Goal: Information Seeking & Learning: Find specific fact

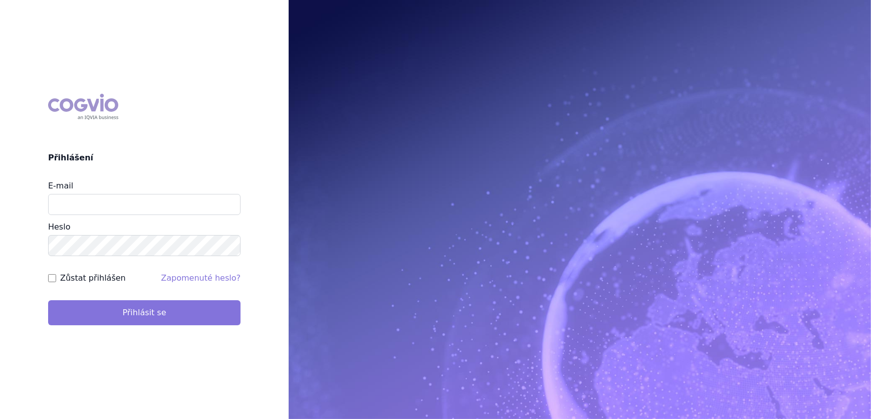
type input "aplikace.ocul1@vzp.cz"
click at [107, 309] on button "Přihlásit se" at bounding box center [144, 312] width 192 height 25
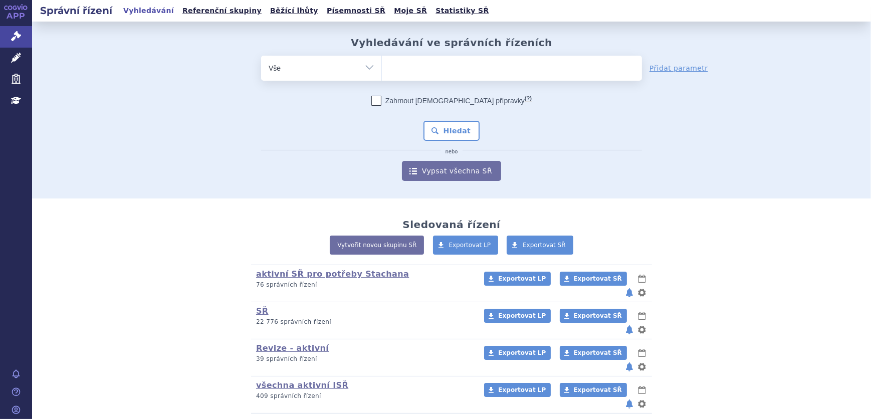
click at [465, 71] on ul at bounding box center [512, 66] width 260 height 21
click at [382, 71] on select at bounding box center [381, 67] width 1 height 25
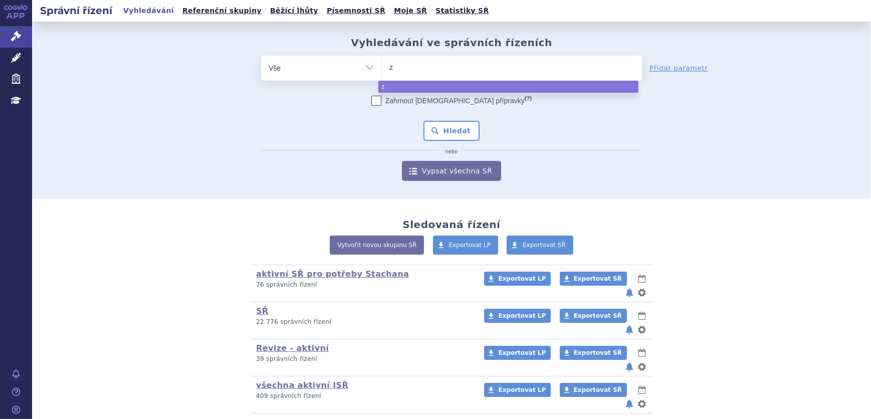
type input "ze"
type input "zej"
type input "zeju"
type input "zejul"
type input "zejula"
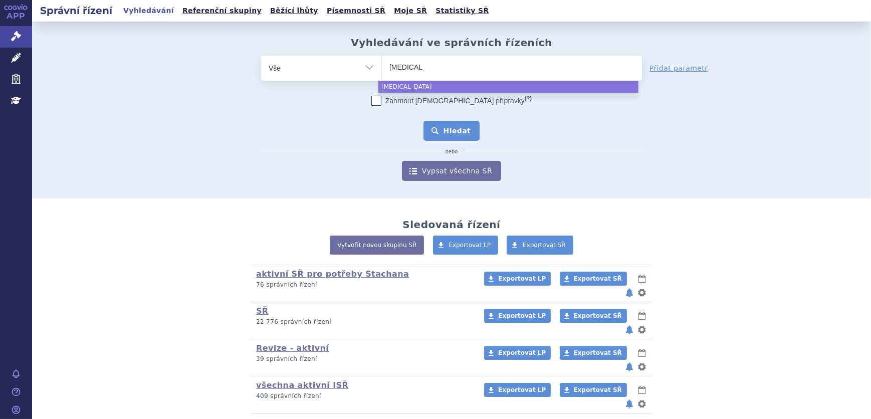
select select "zejula"
click at [458, 127] on button "Hledat" at bounding box center [451, 131] width 57 height 20
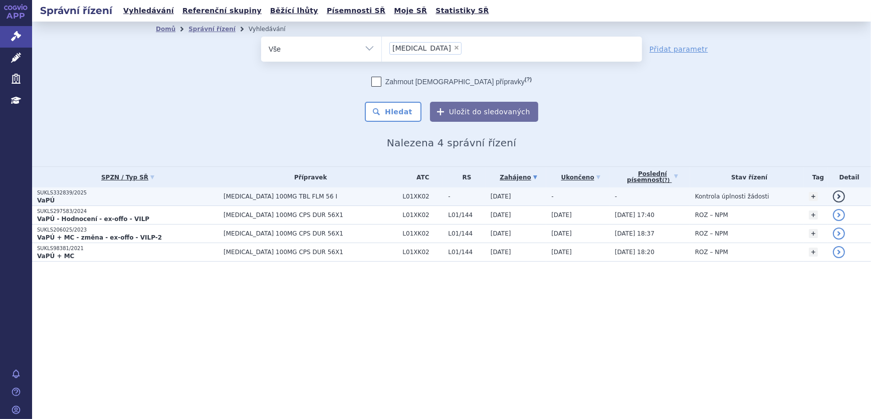
click at [225, 196] on td "ZEJULA 100MG TBL FLM 56 I" at bounding box center [307, 196] width 179 height 19
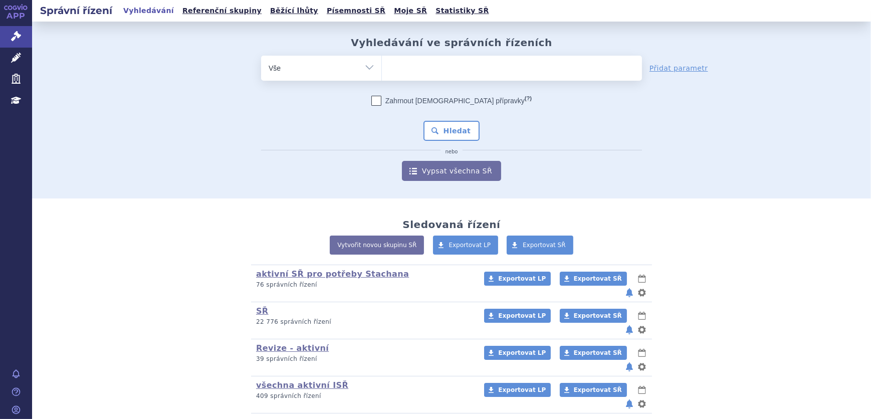
click at [408, 59] on ul at bounding box center [512, 66] width 260 height 21
click at [382, 59] on select at bounding box center [381, 67] width 1 height 25
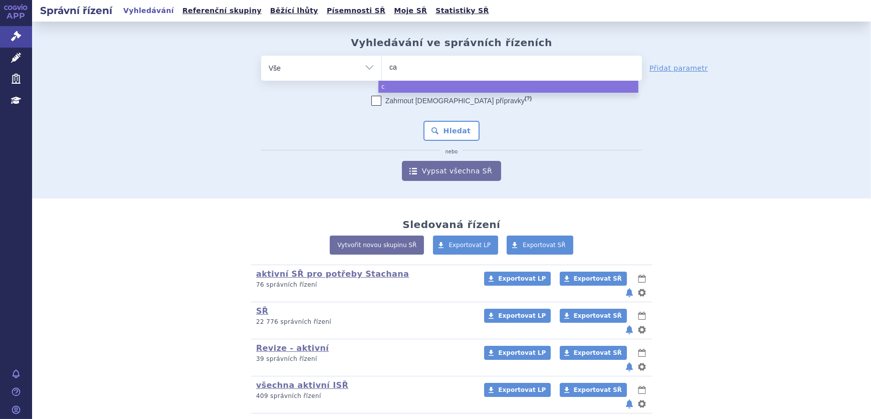
type input "car"
type input "carvy"
type input "carvykt"
type input "carvykti"
select select "carvykti"
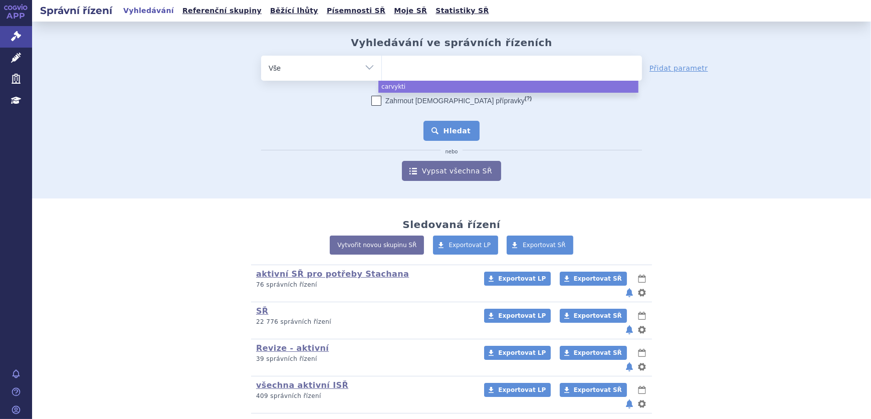
click at [440, 127] on button "Hledat" at bounding box center [451, 131] width 57 height 20
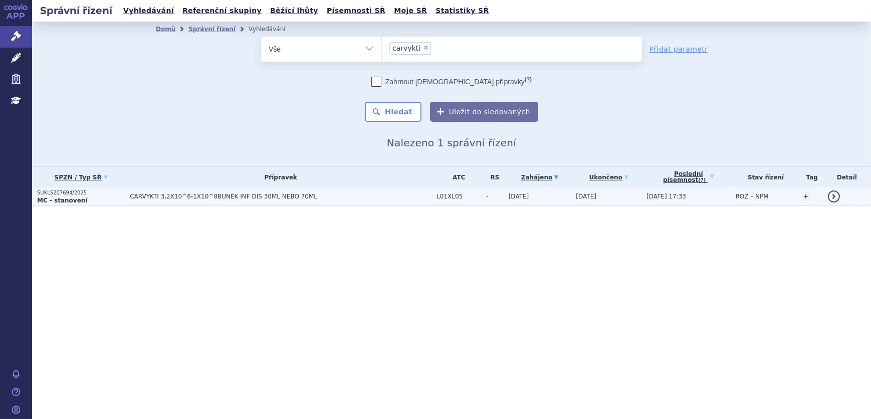
click at [387, 195] on span "CARVYKTI 3,2X10^6-1X10^8BUNĚK INF DIS 30ML NEBO 70ML" at bounding box center [281, 196] width 302 height 7
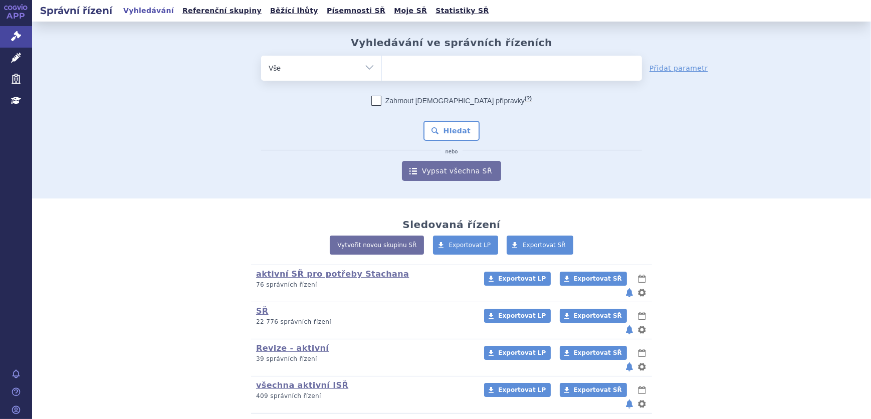
click at [410, 70] on ul at bounding box center [512, 66] width 260 height 21
click at [382, 70] on select at bounding box center [381, 67] width 1 height 25
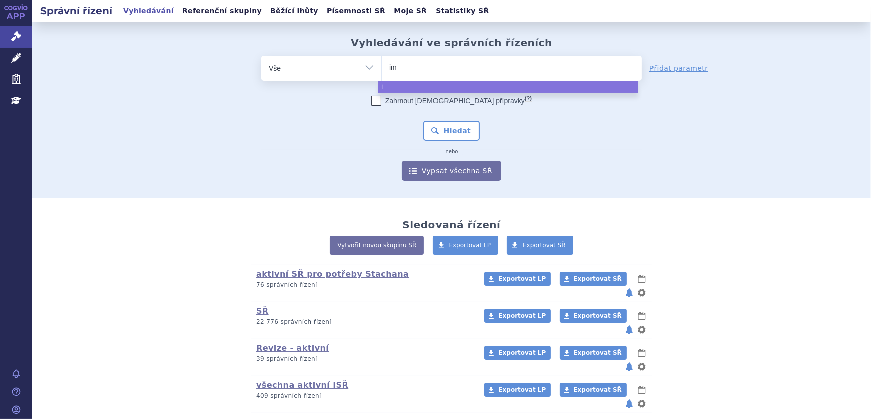
type input "imu"
type input "imul"
type input "imuldo"
type input "imuldos"
type input "imuldosa"
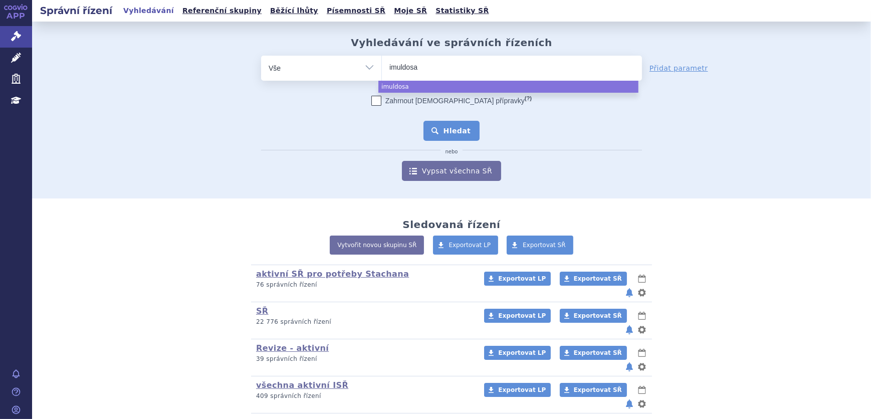
select select "imuldosa"
click at [463, 125] on button "Hledat" at bounding box center [451, 131] width 57 height 20
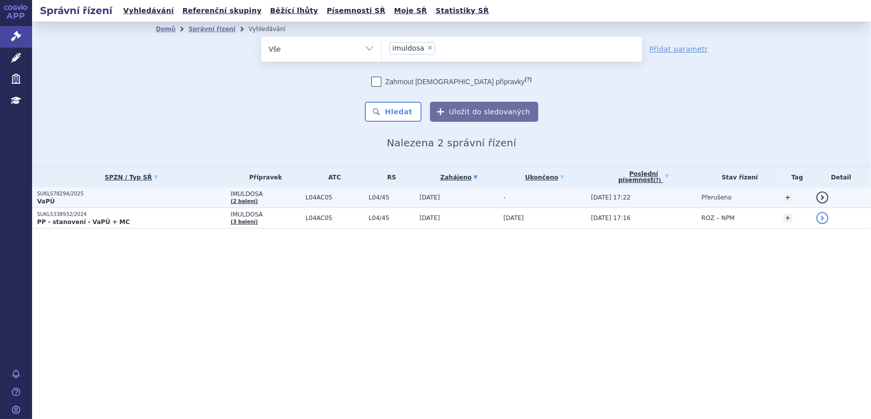
click at [575, 191] on td "-" at bounding box center [542, 197] width 88 height 21
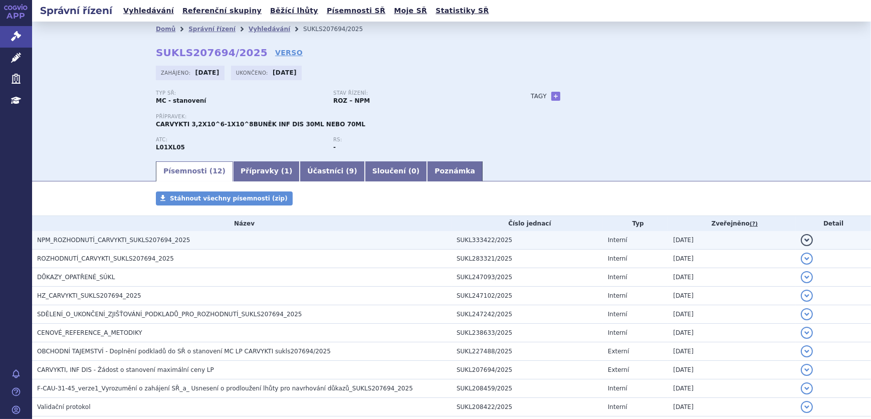
click at [269, 242] on h3 "NPM_ROZHODNUTÍ_CARVYKTI_SUKLS207694_2025" at bounding box center [244, 240] width 414 height 10
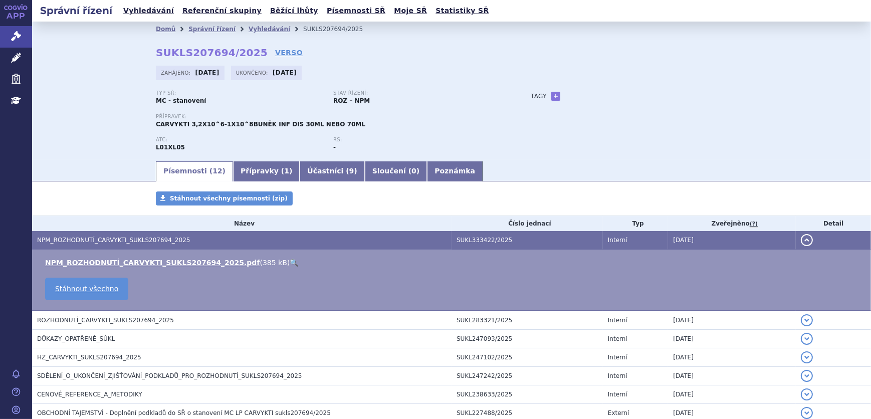
scroll to position [45, 0]
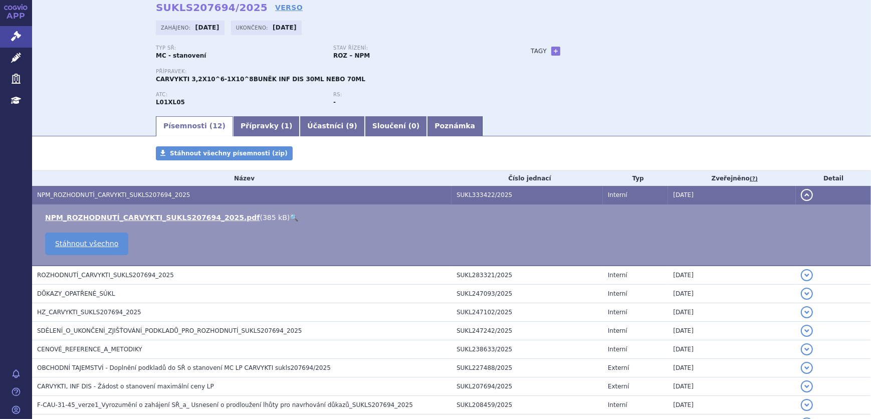
click at [290, 217] on link "🔍" at bounding box center [294, 217] width 9 height 8
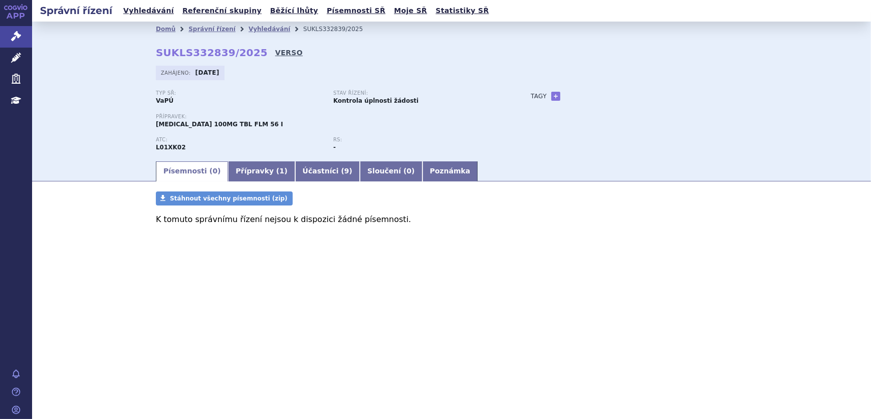
click at [275, 51] on link "VERSO" at bounding box center [289, 53] width 28 height 10
drag, startPoint x: 152, startPoint y: 51, endPoint x: 247, endPoint y: 51, distance: 95.2
click at [247, 51] on div "Domů Správní řízení Vyhledávání SUKLS332839/2025 SUKLS332839/2025 VERSO [GEOGRA…" at bounding box center [451, 98] width 631 height 123
copy strong "SUKLS332839/2025"
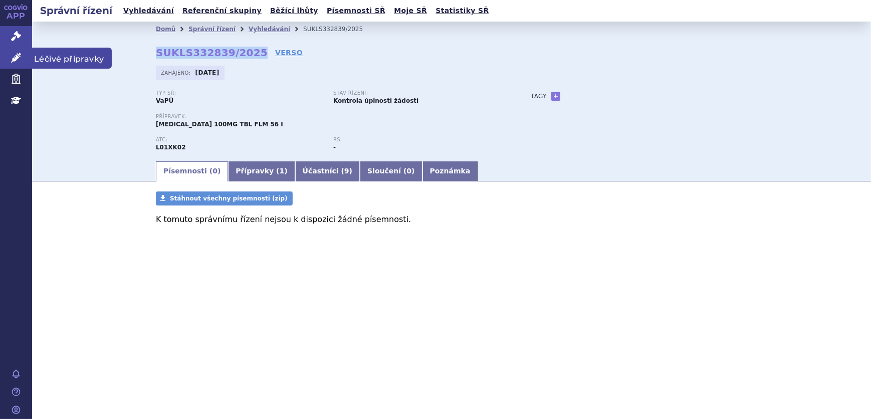
click at [13, 56] on icon at bounding box center [16, 58] width 10 height 10
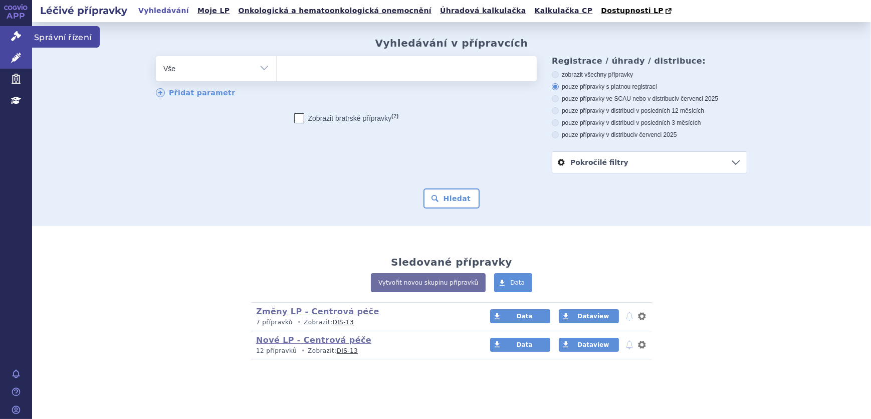
click at [18, 33] on icon at bounding box center [16, 36] width 10 height 10
